Goal: Communication & Community: Answer question/provide support

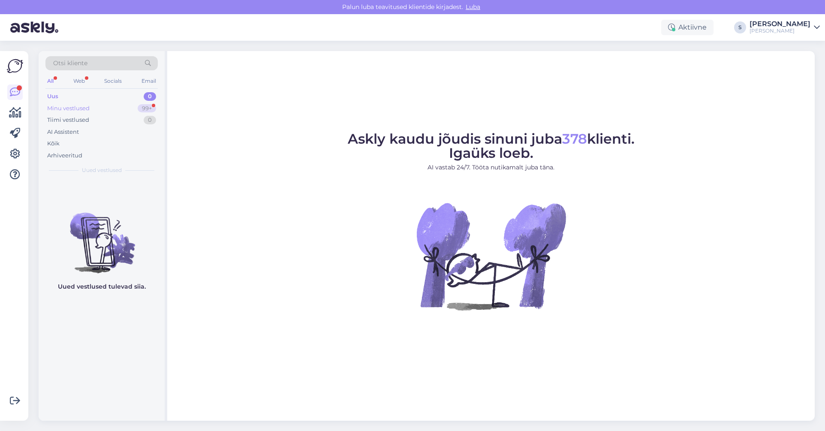
click at [66, 106] on div "Minu vestlused" at bounding box center [68, 108] width 42 height 9
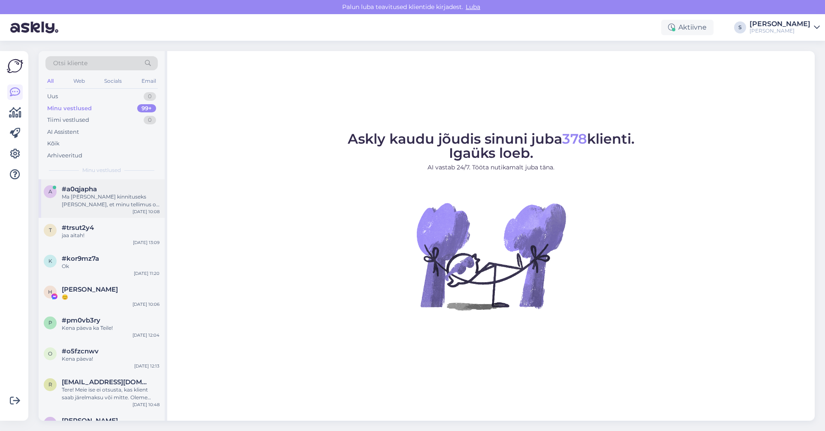
click at [72, 200] on div "Ma sain kinnituseks meili, et minu tellimus on kulkerfirmale üle antud, aga ma …" at bounding box center [111, 200] width 98 height 15
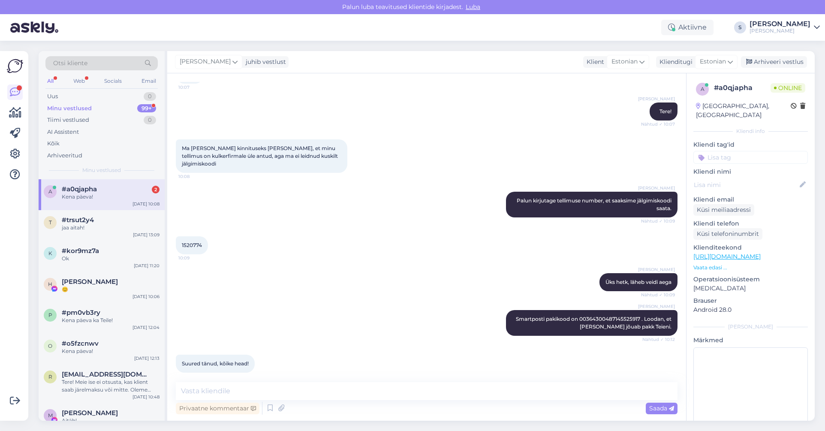
scroll to position [99, 0]
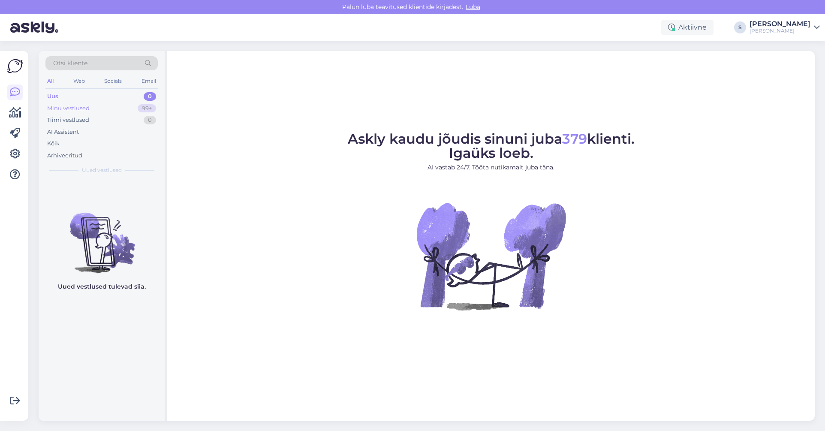
click at [81, 107] on div "Minu vestlused" at bounding box center [68, 108] width 42 height 9
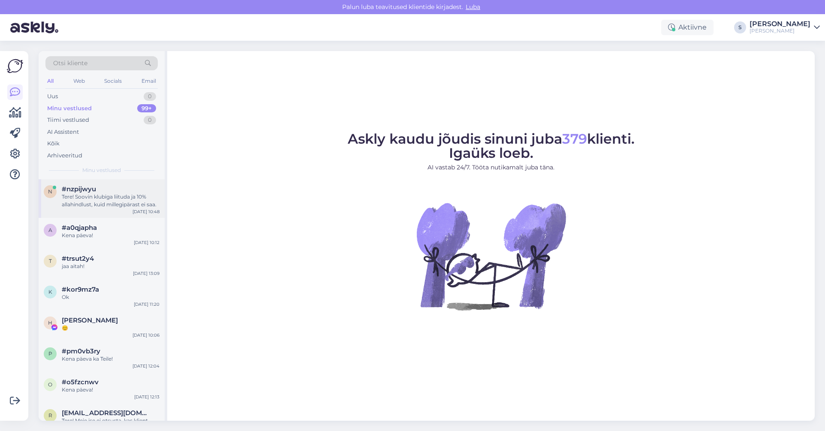
click at [97, 193] on div "Tere! Soovin klubiga liituda ja 10% allahindlust, kuid millegipärast ei saa." at bounding box center [111, 200] width 98 height 15
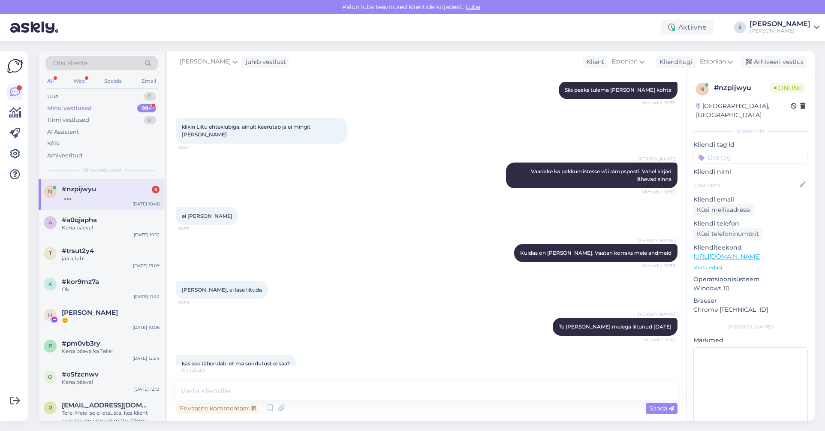
scroll to position [246, 0]
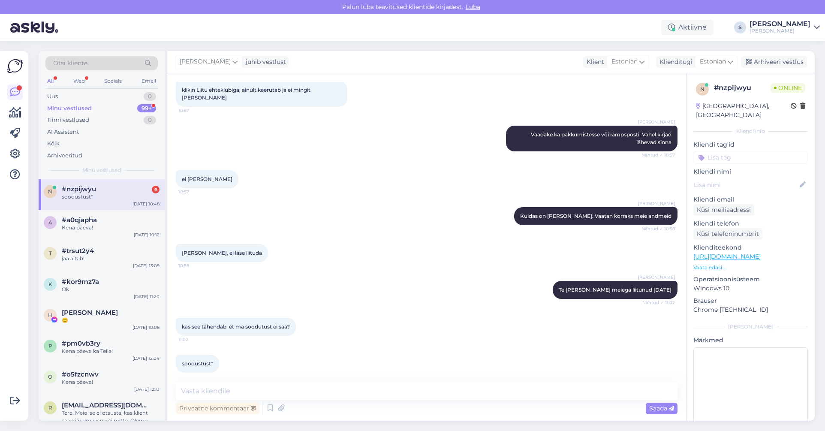
click at [719, 253] on link "[URL][DOMAIN_NAME]" at bounding box center [726, 257] width 67 height 8
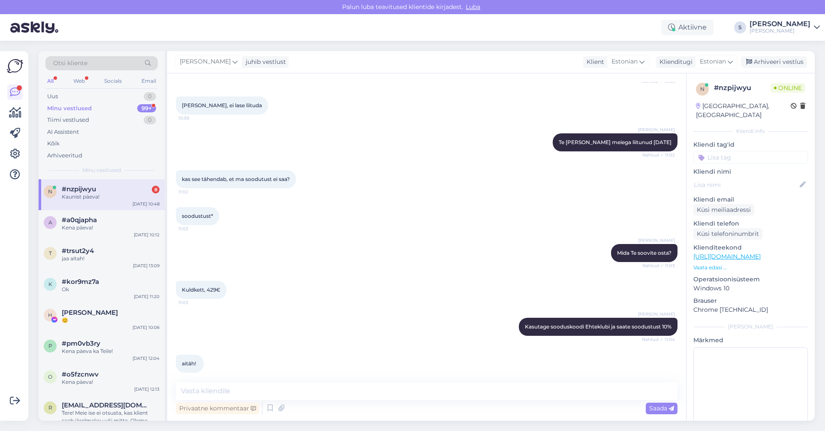
scroll to position [430, 0]
